Goal: Task Accomplishment & Management: Manage account settings

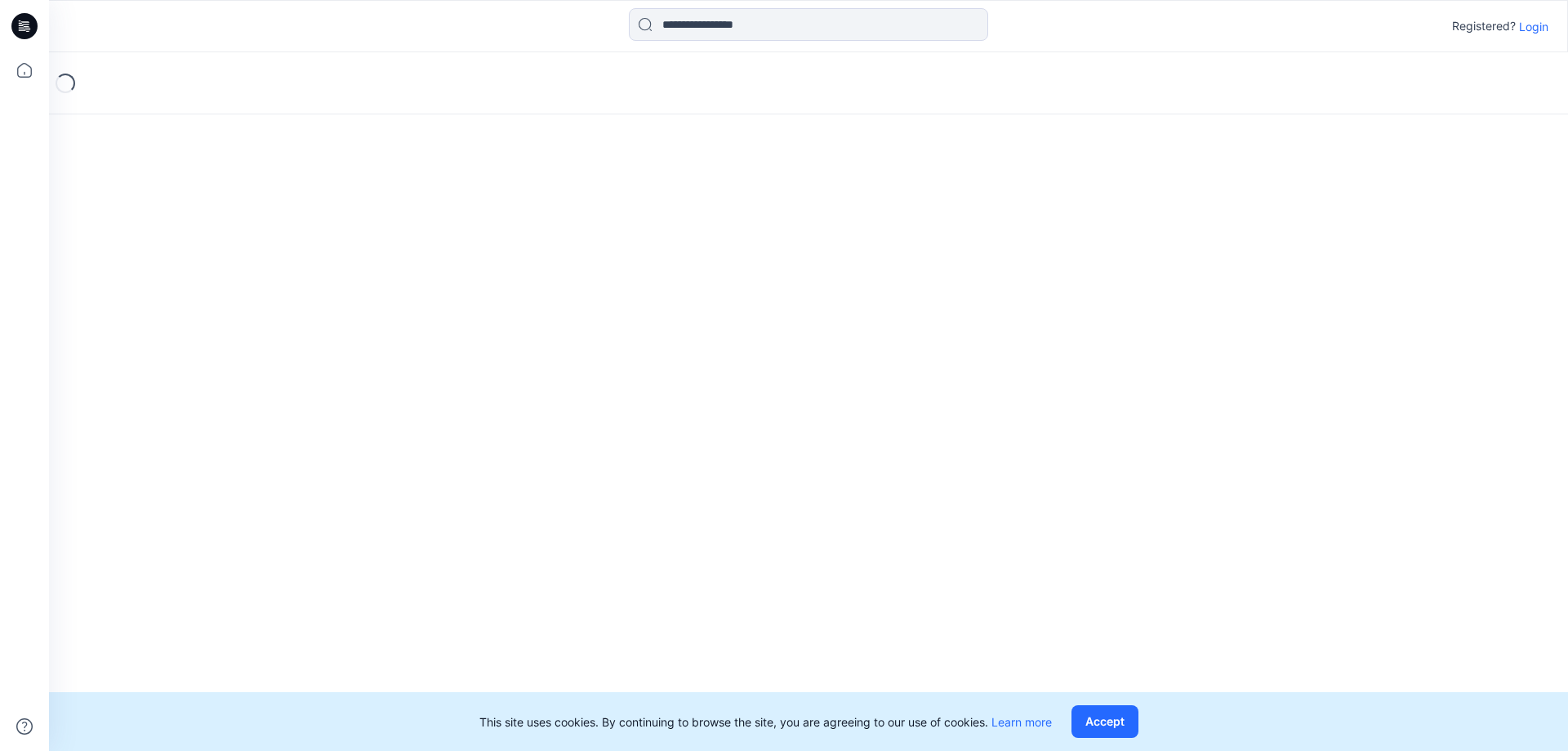
click at [1518, 23] on div "Registered? Login" at bounding box center [1499, 26] width 96 height 20
click at [1520, 28] on p "Login" at bounding box center [1533, 27] width 30 height 17
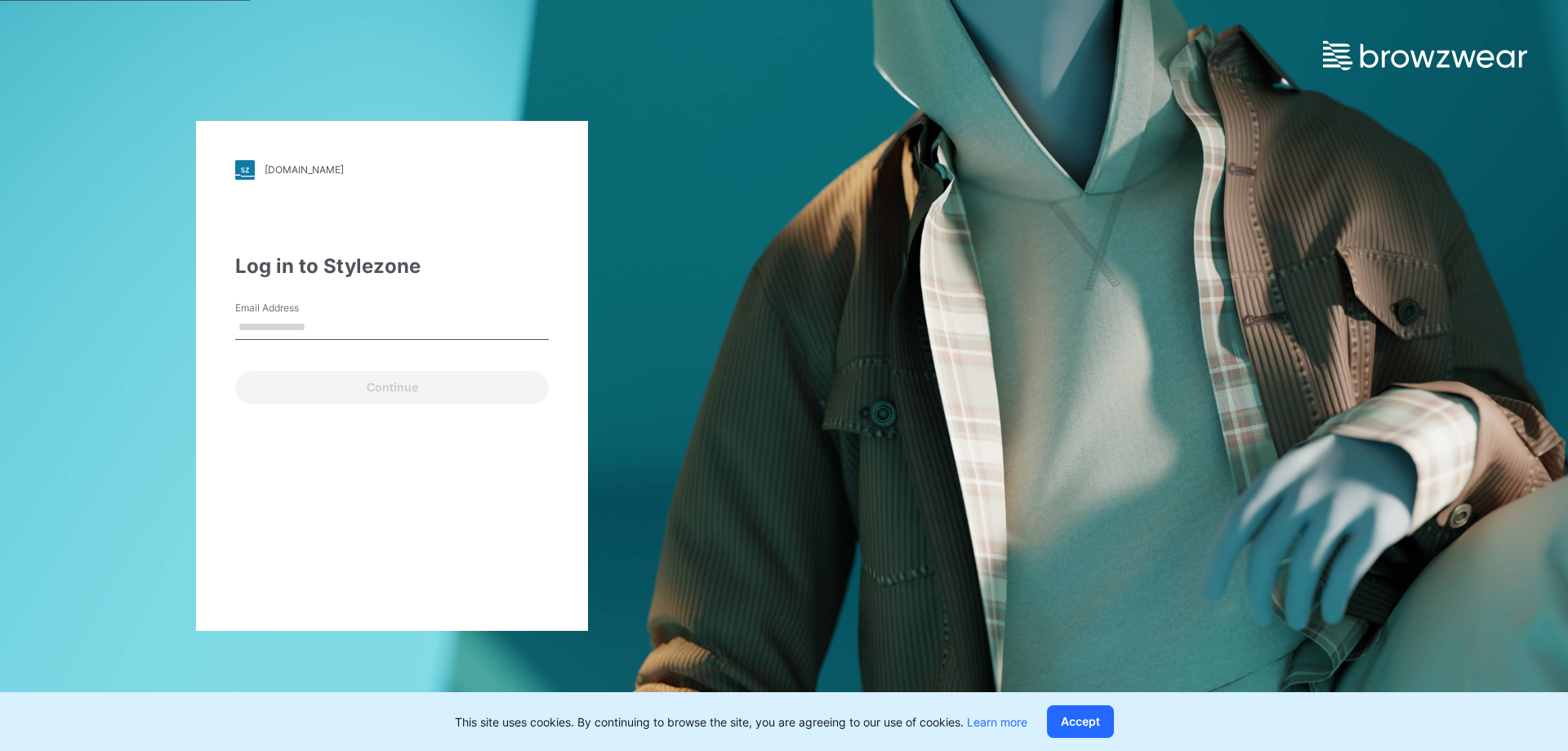
type input "**********"
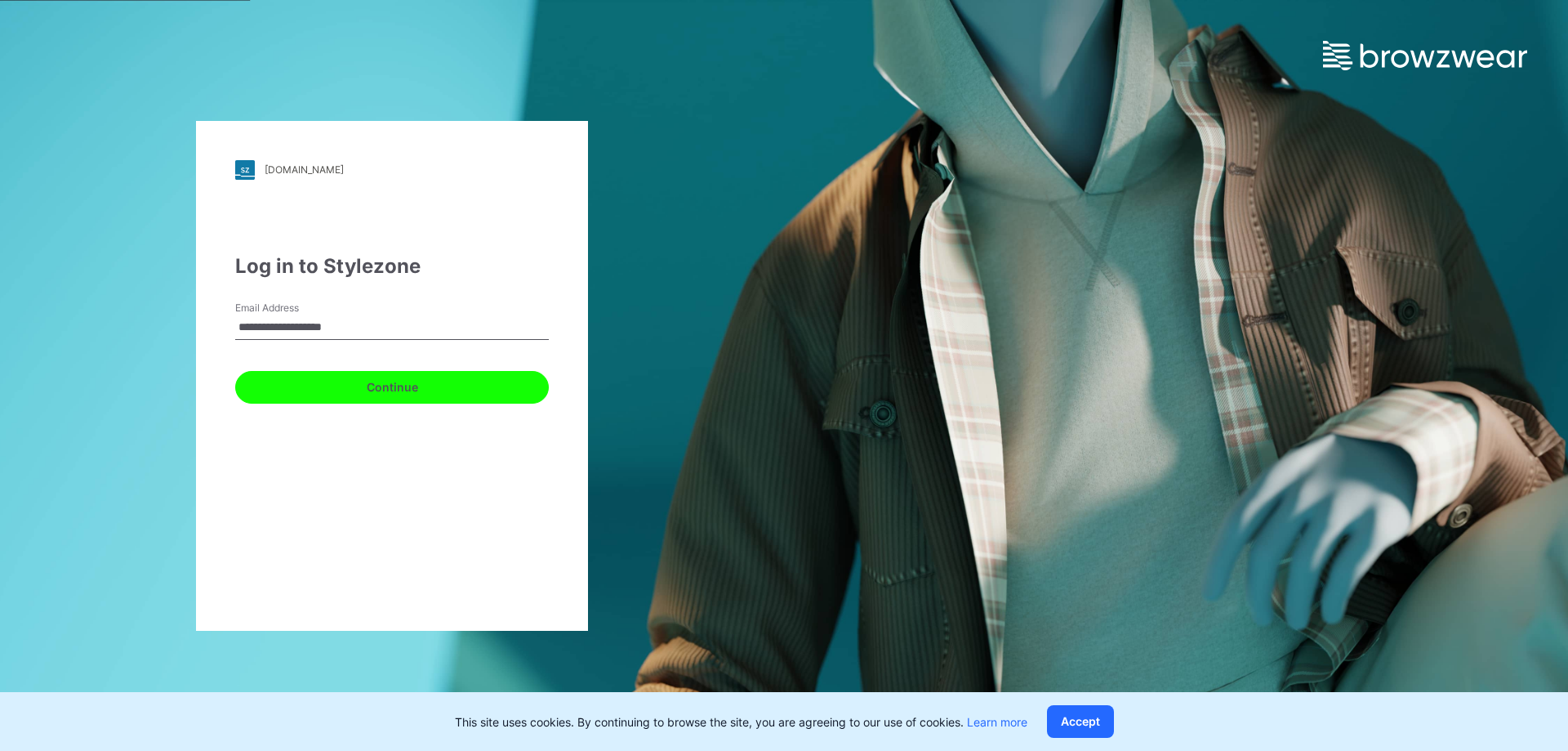
click at [359, 380] on button "Continue" at bounding box center [391, 387] width 313 height 33
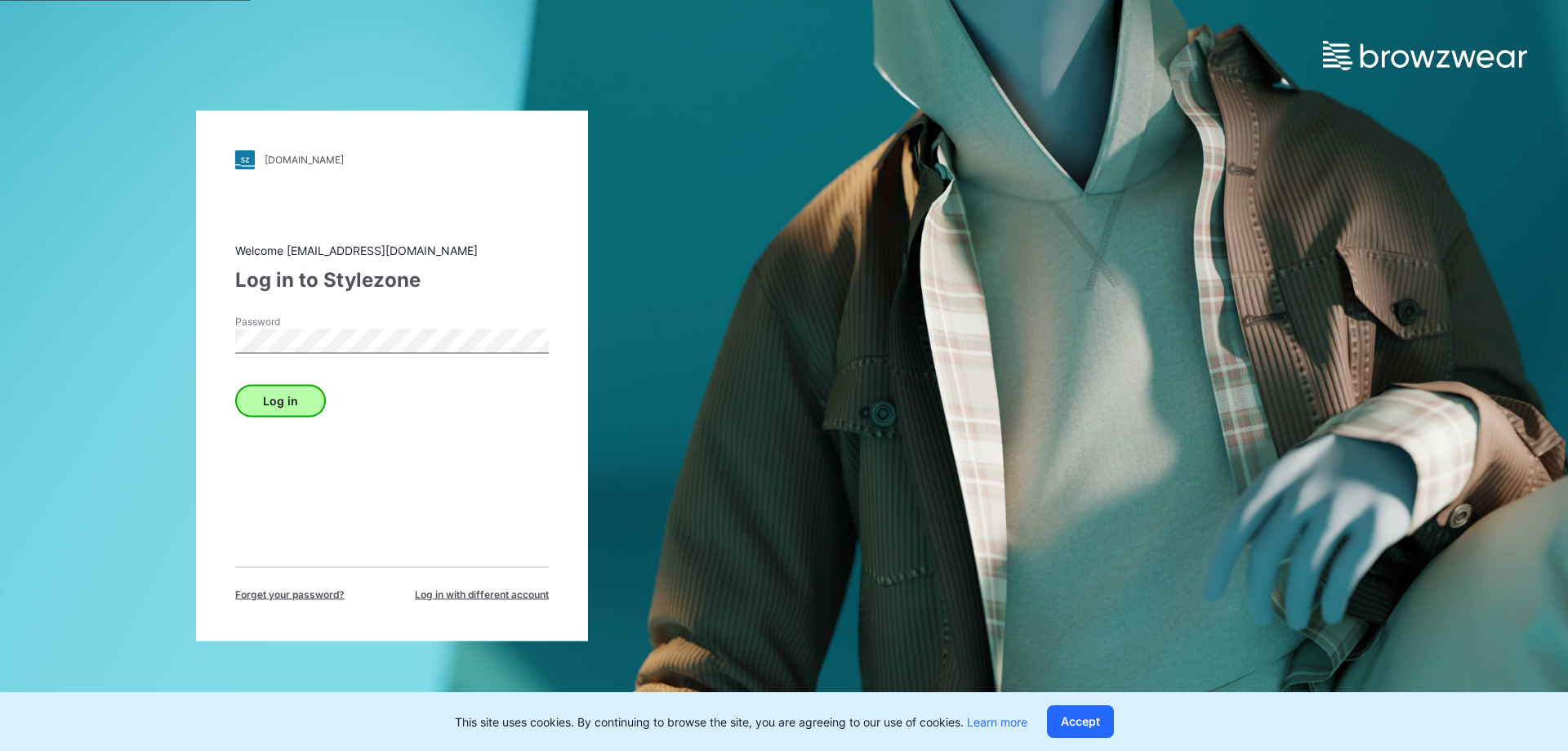
drag, startPoint x: 289, startPoint y: 380, endPoint x: 284, endPoint y: 396, distance: 16.8
click at [289, 381] on div "Log in" at bounding box center [391, 397] width 313 height 39
click at [284, 396] on button "Log in" at bounding box center [280, 400] width 90 height 33
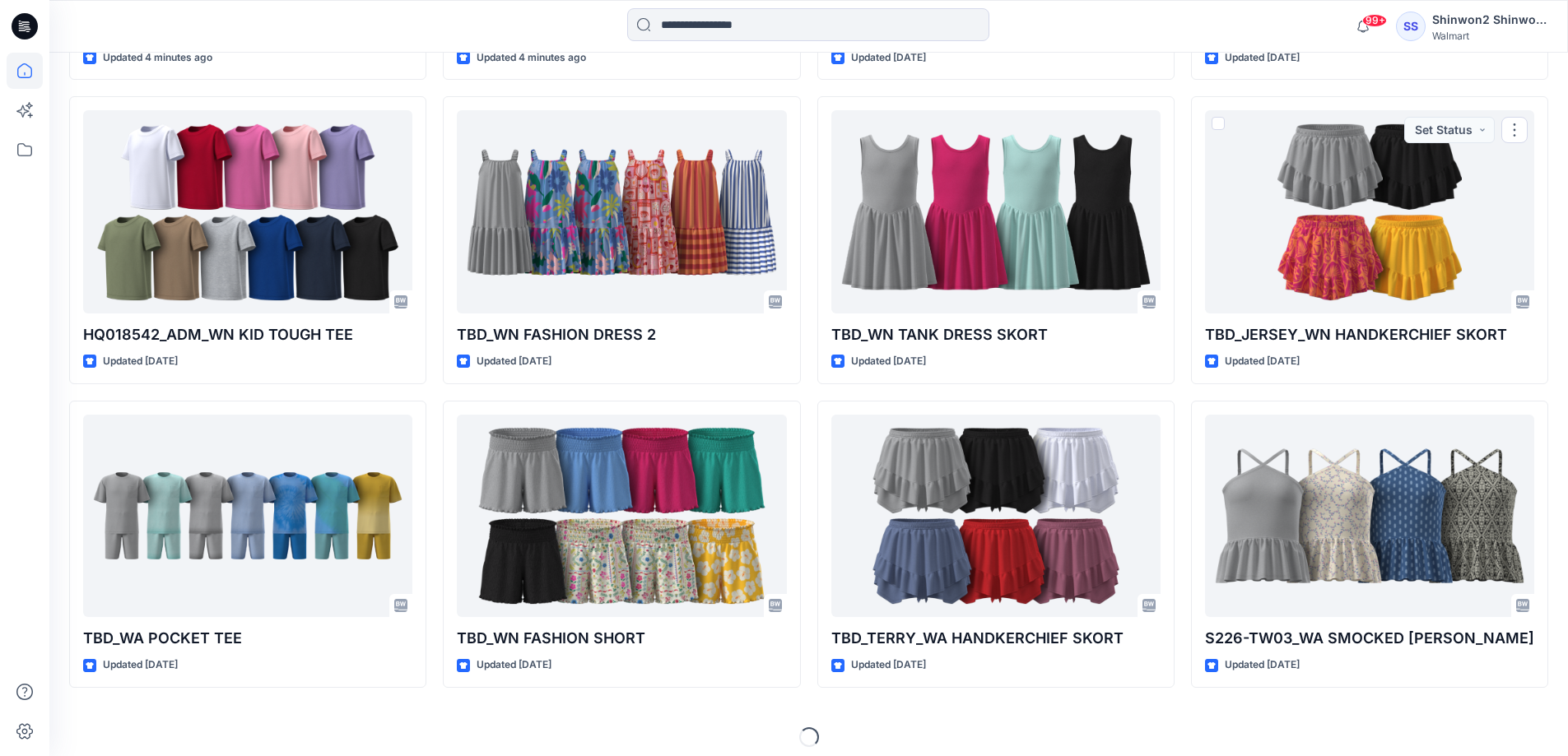
scroll to position [787, 0]
